Goal: Check status

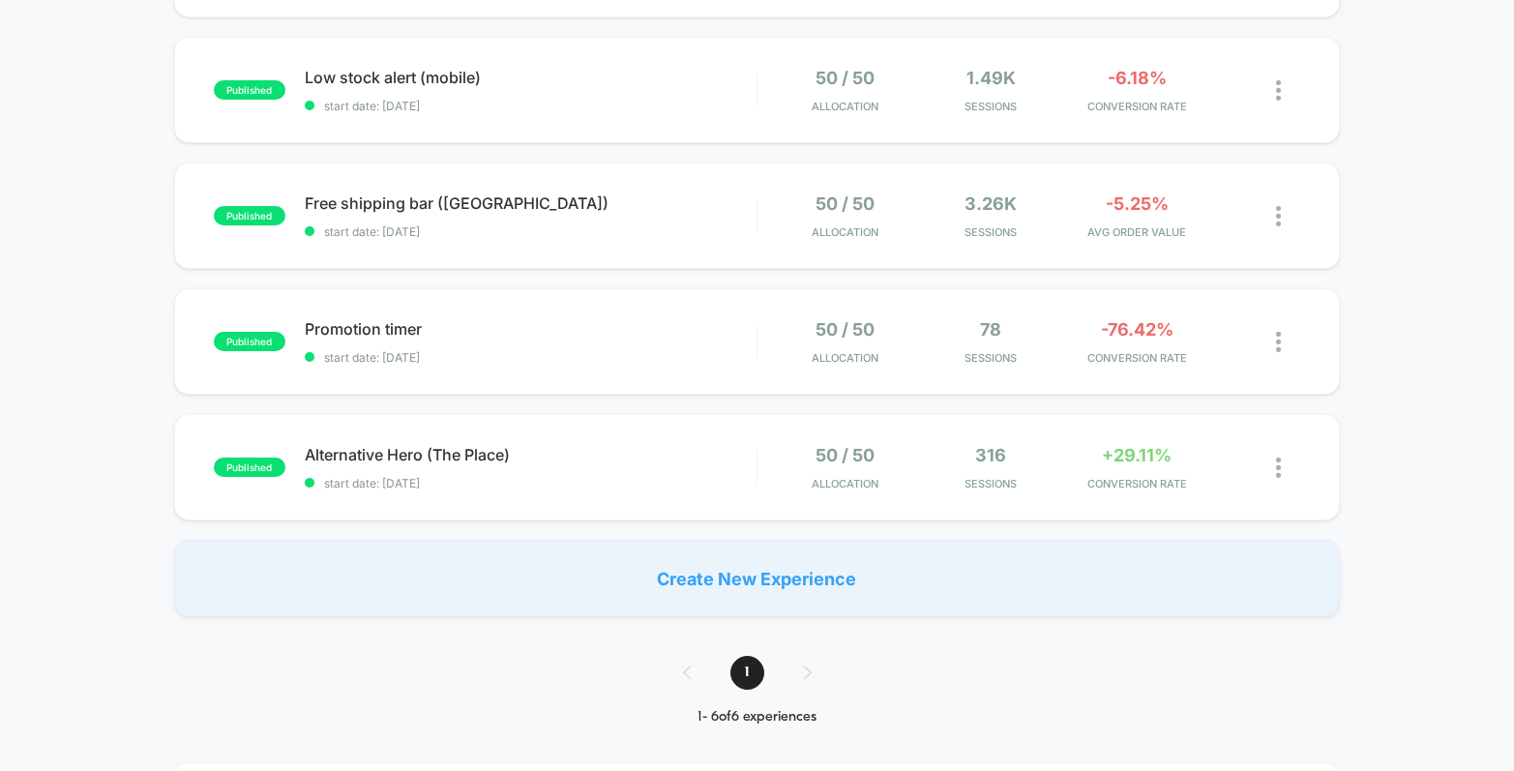
scroll to position [402, 0]
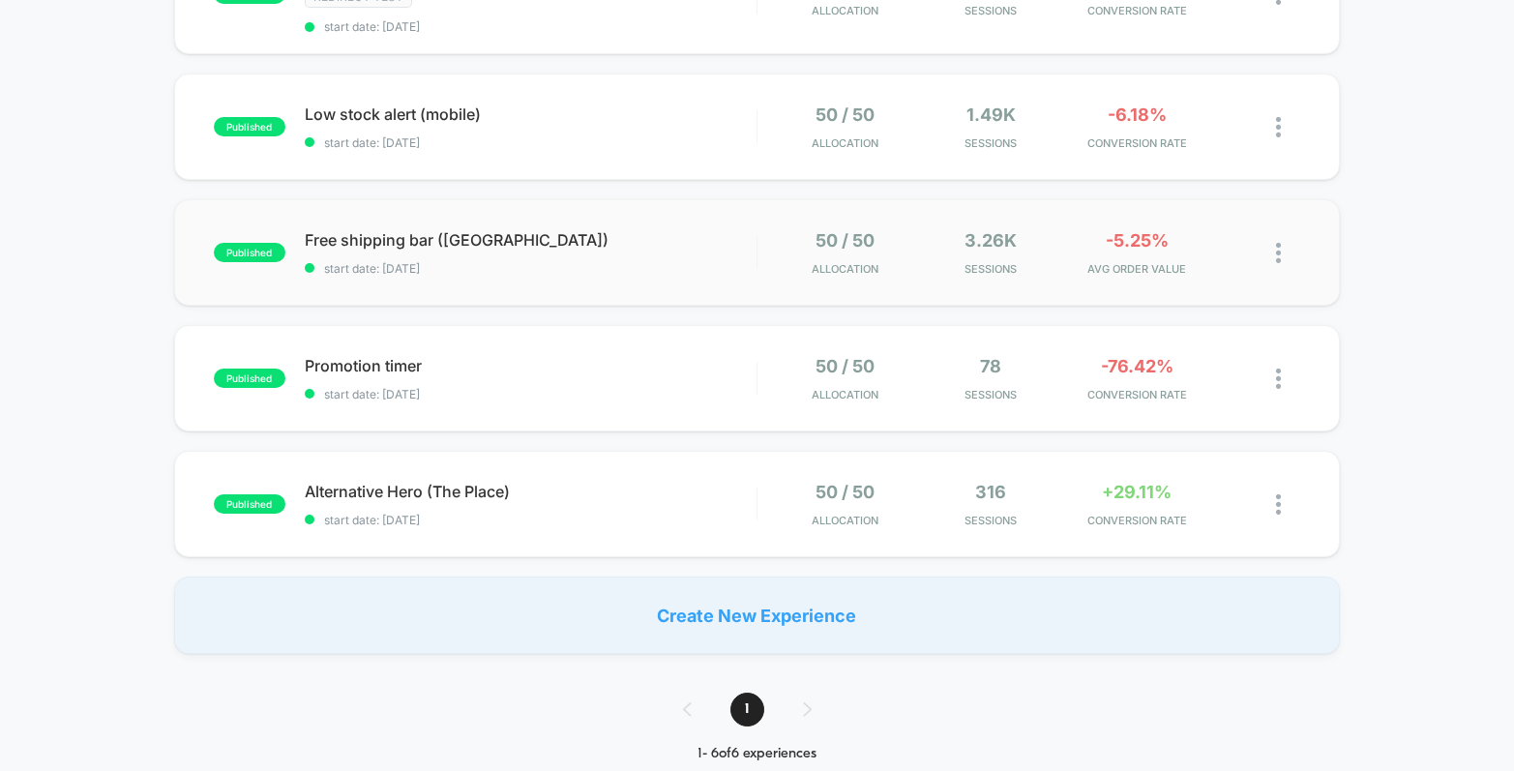
click at [577, 273] on div "published Free shipping bar ([GEOGRAPHIC_DATA]) start date: [DATE] 50 / 50 Allo…" at bounding box center [757, 252] width 1166 height 106
